Goal: Task Accomplishment & Management: Complete application form

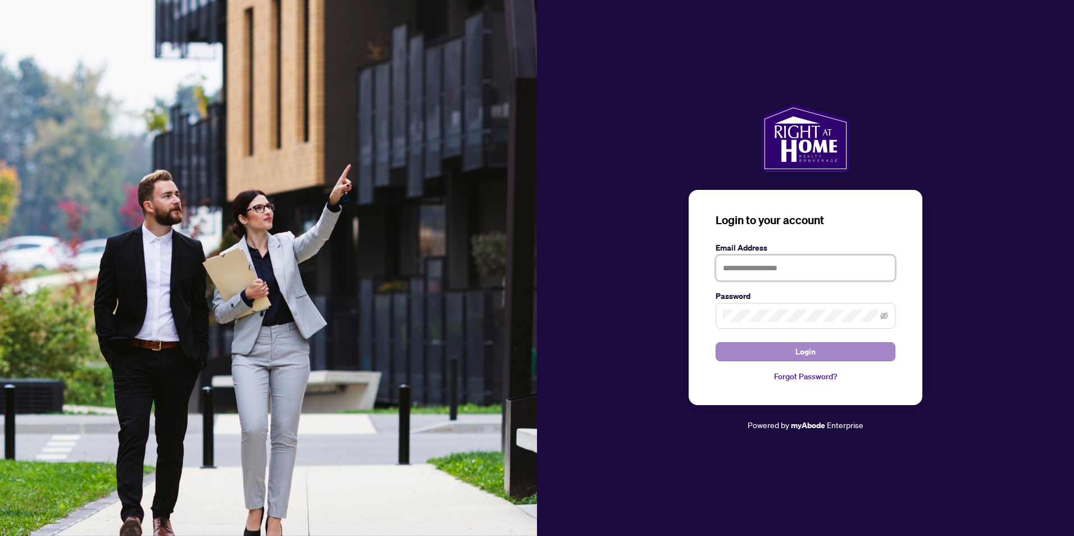
type input "**********"
click at [809, 348] on span "Login" at bounding box center [805, 352] width 20 height 18
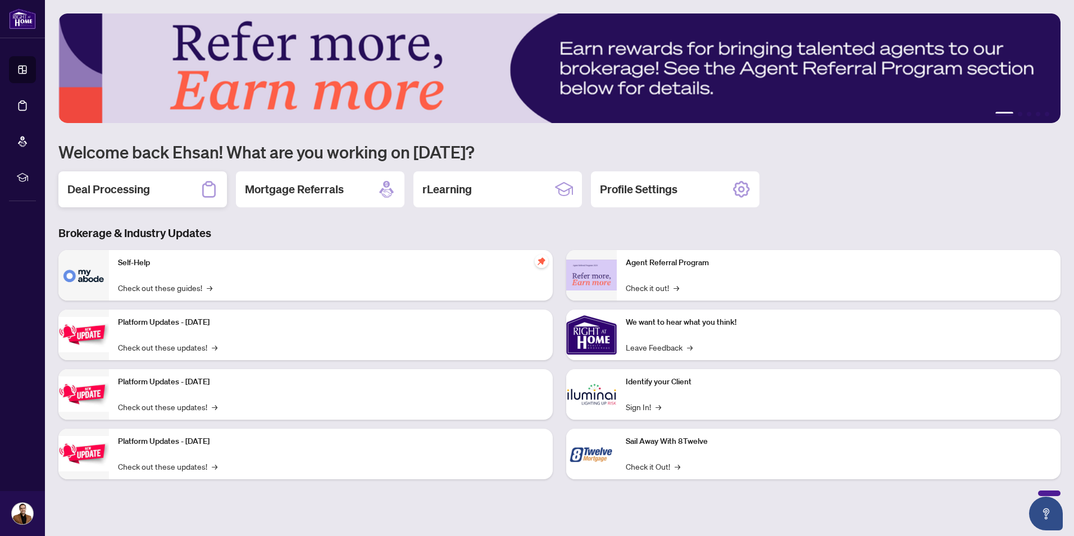
click at [121, 193] on h2 "Deal Processing" at bounding box center [108, 189] width 83 height 16
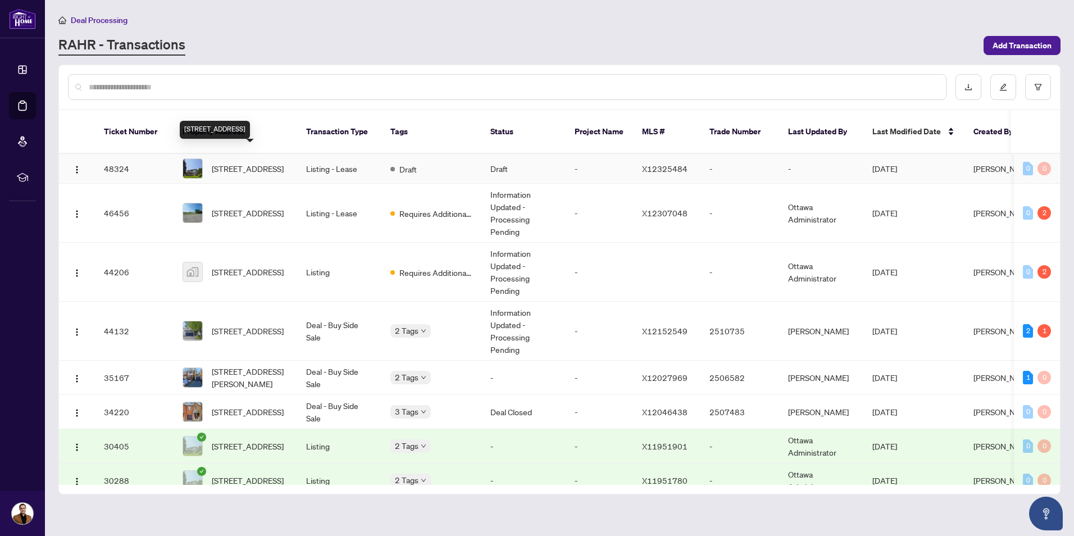
click at [245, 162] on span "[STREET_ADDRESS]" at bounding box center [248, 168] width 72 height 12
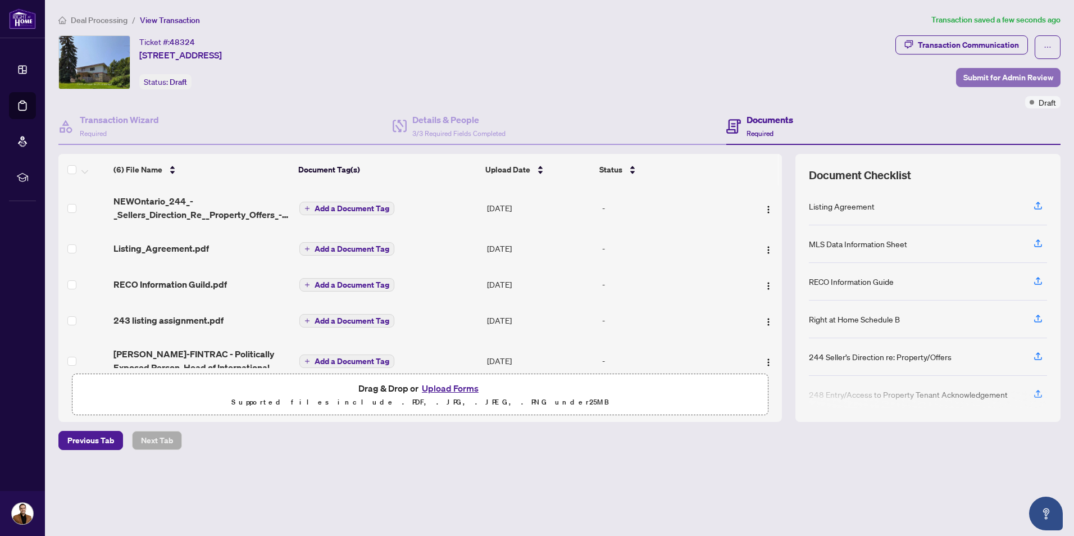
click at [1007, 80] on span "Submit for Admin Review" at bounding box center [1008, 78] width 90 height 18
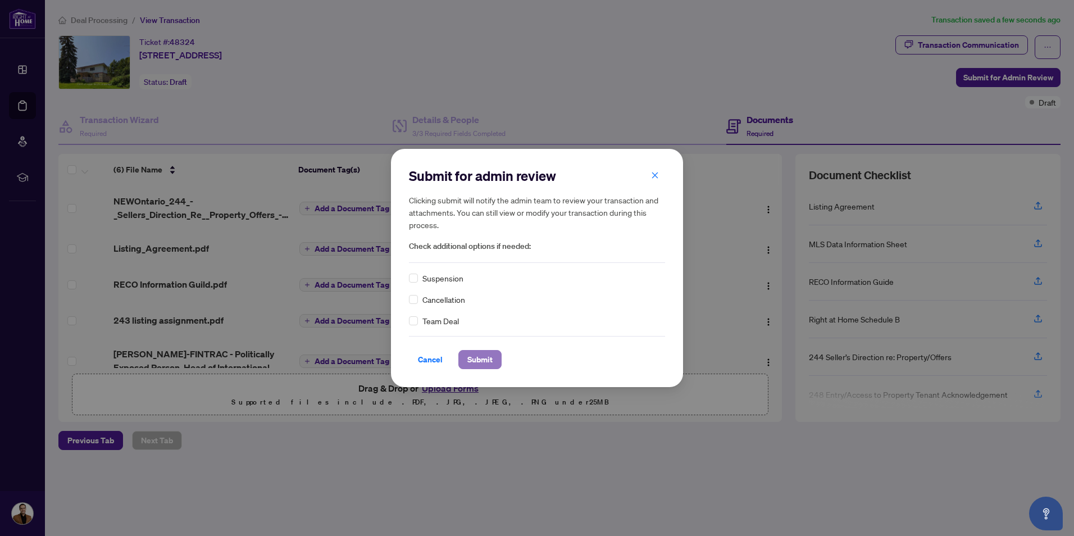
click at [486, 357] on span "Submit" at bounding box center [479, 359] width 25 height 18
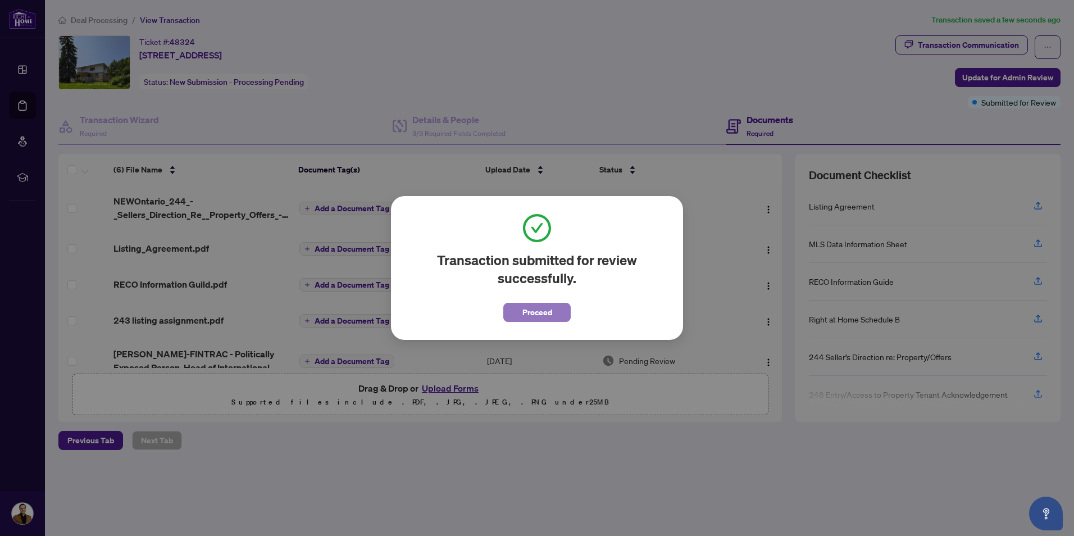
click at [531, 308] on span "Proceed" at bounding box center [537, 312] width 30 height 18
